Goal: Task Accomplishment & Management: Manage account settings

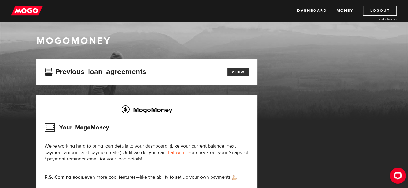
click at [238, 72] on link "View" at bounding box center [238, 72] width 22 height 8
click at [344, 10] on link "Money" at bounding box center [344, 11] width 17 height 10
click at [279, 136] on div "MogoMoney Your MogoMoney application Expired Your MogoMoney credit decision has…" at bounding box center [203, 132] width 343 height 146
click at [305, 10] on link "Dashboard" at bounding box center [311, 11] width 29 height 10
